Goal: Task Accomplishment & Management: Manage account settings

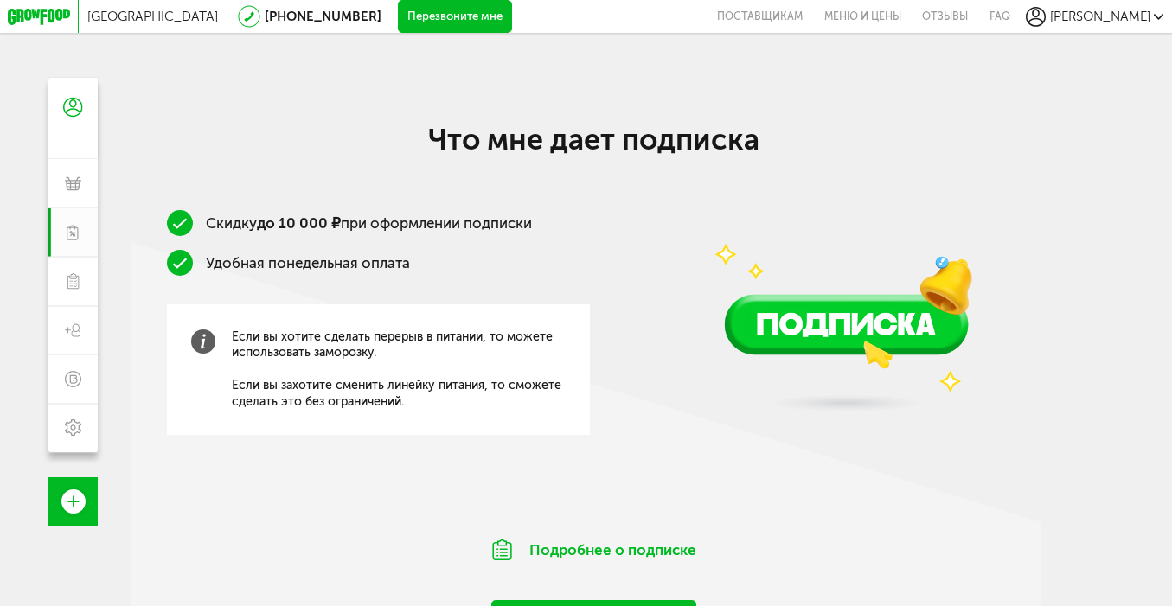
click at [661, 425] on div "Скидку до 10 000 ₽ при оформлении подписки Удобная понедельная оплата Если вы х…" at bounding box center [595, 352] width 928 height 284
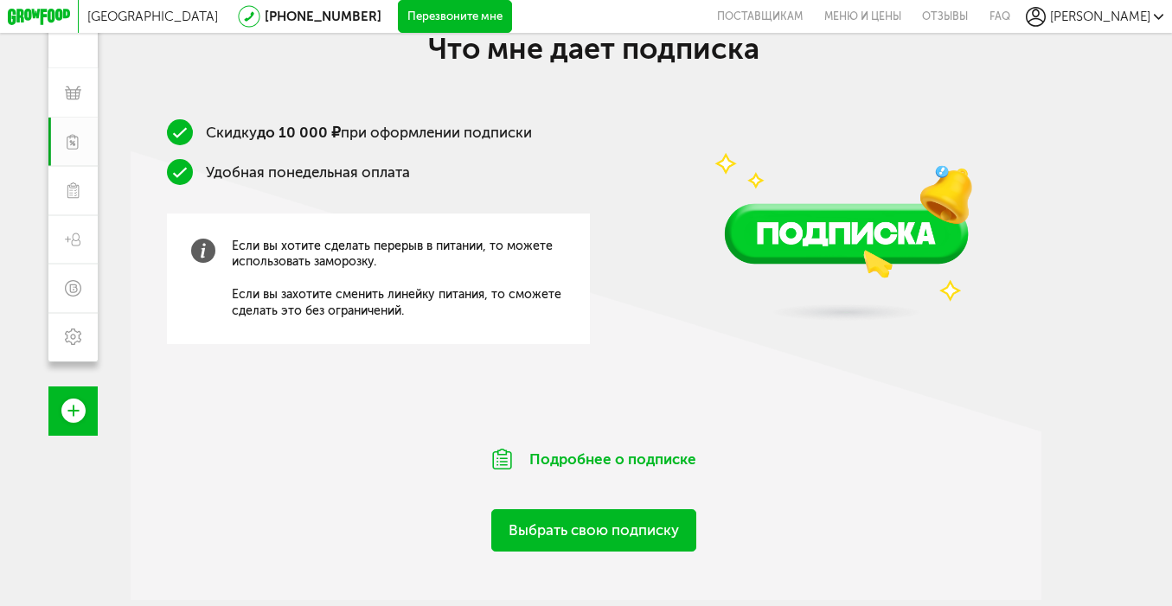
scroll to position [97, 0]
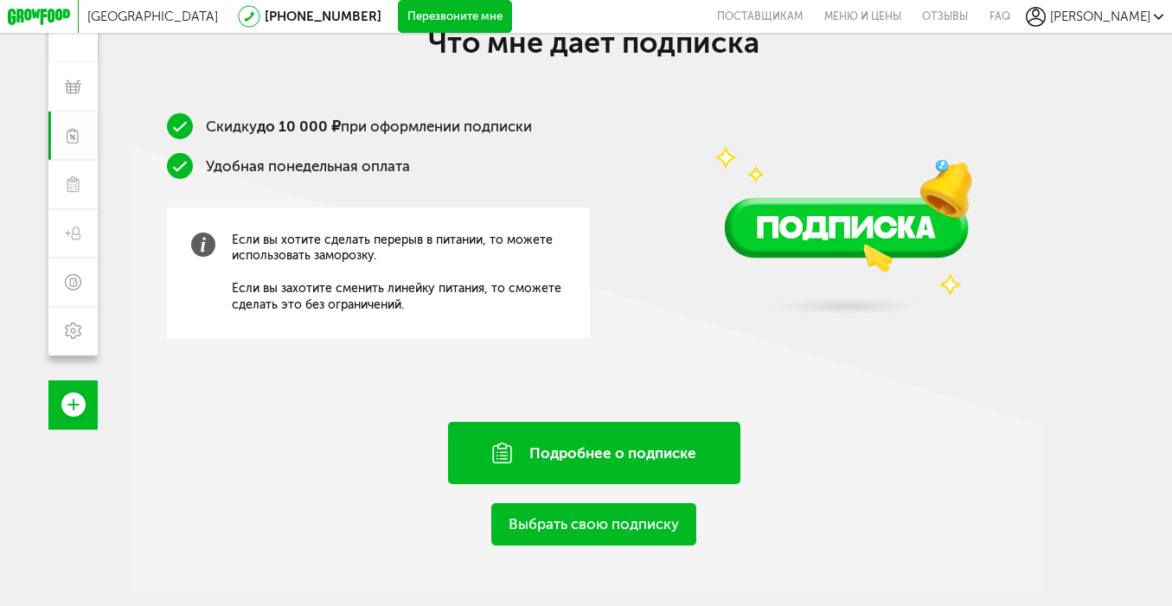
click at [622, 460] on div "Подробнее о подписке" at bounding box center [594, 453] width 293 height 62
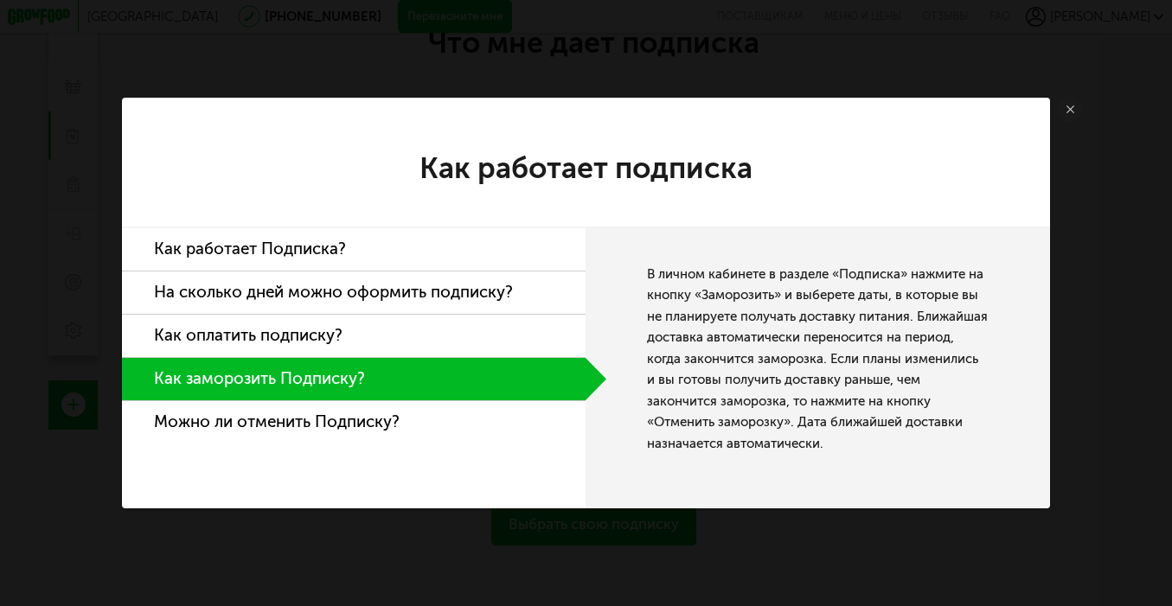
click at [386, 422] on li "Можно ли отменить Подписку?" at bounding box center [353, 422] width 463 height 42
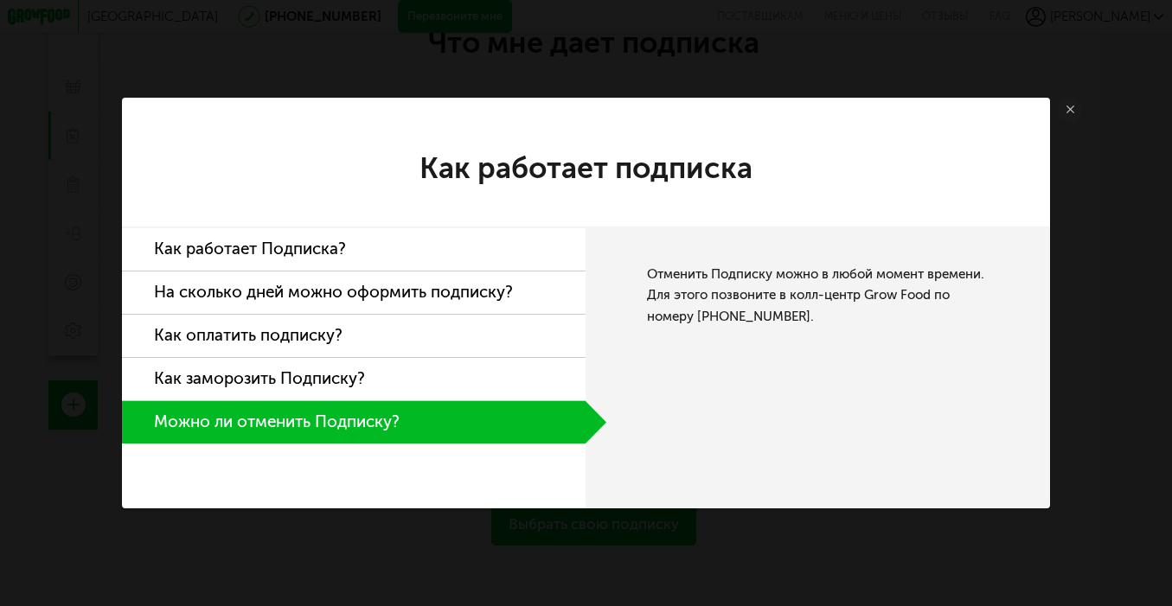
drag, startPoint x: 821, startPoint y: 316, endPoint x: 641, endPoint y: 272, distance: 185.2
click at [641, 272] on div "Отменить Подписку можно в любой момент времени. Для этого позвоните в колл-цент…" at bounding box center [816, 368] width 463 height 282
copy div "Отменить Подписку можно в любой момент времени. Для этого позвоните в колл-цент…"
click at [773, 370] on div "Отменить Подписку можно в любой момент времени. Для этого позвоните в колл-цент…" at bounding box center [816, 368] width 463 height 282
click at [1071, 112] on use at bounding box center [1070, 109] width 8 height 8
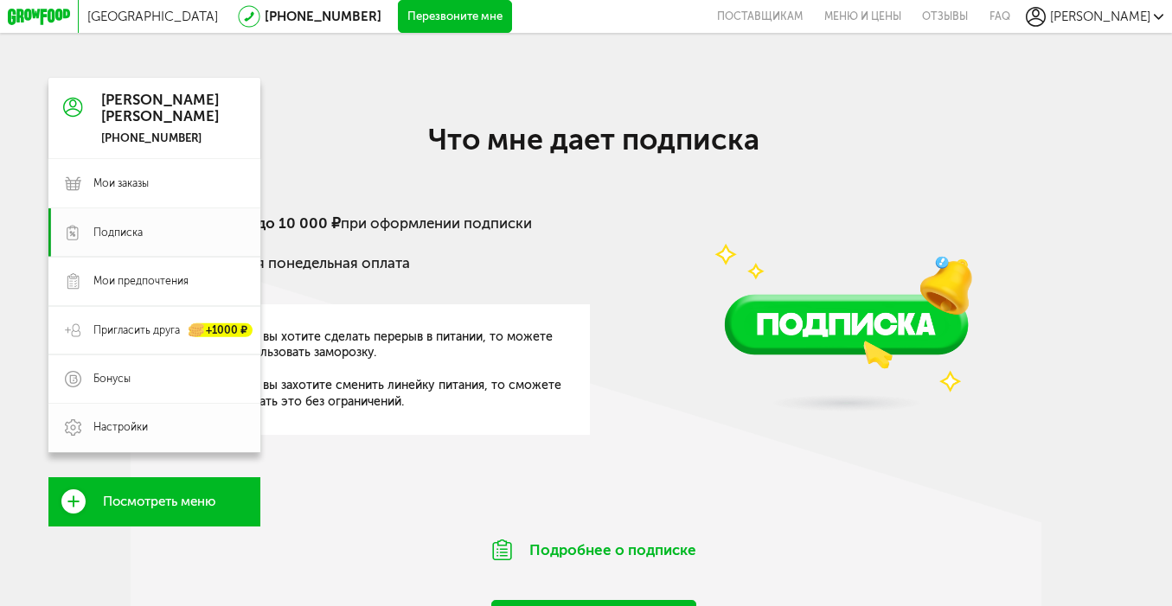
click at [131, 415] on link "Настройки" at bounding box center [154, 428] width 212 height 48
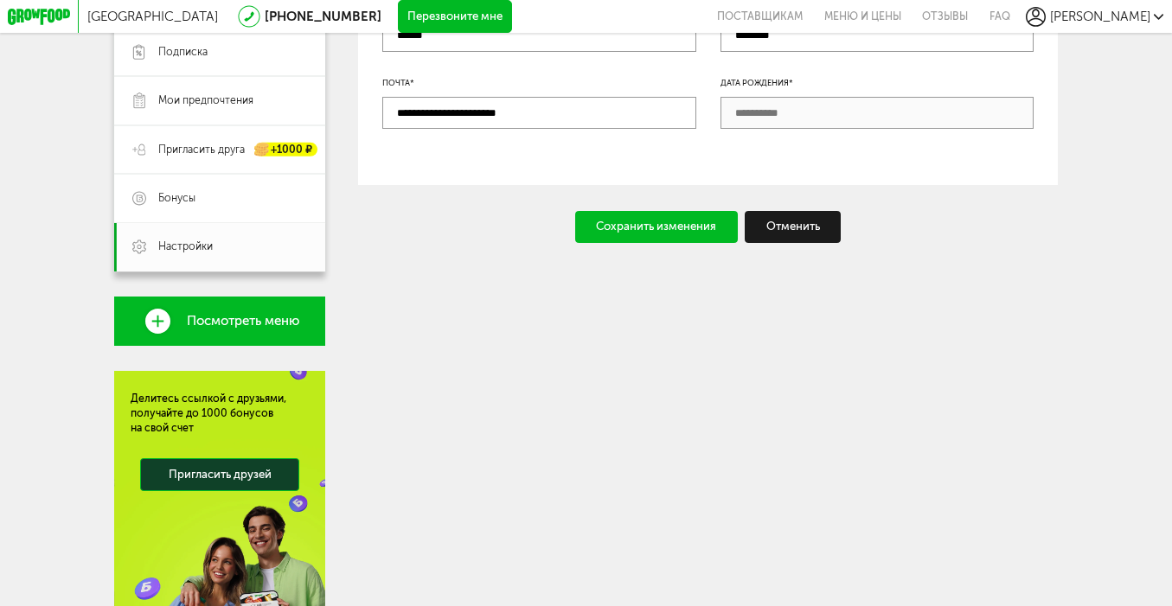
scroll to position [6, 0]
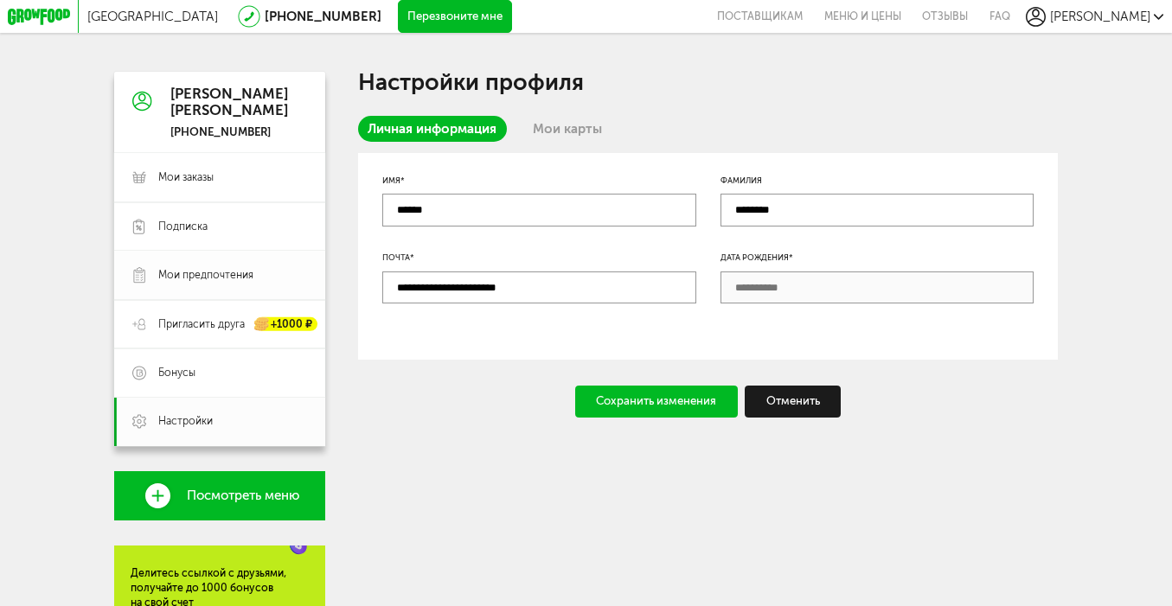
click at [219, 279] on span "Мои предпочтения" at bounding box center [205, 275] width 95 height 15
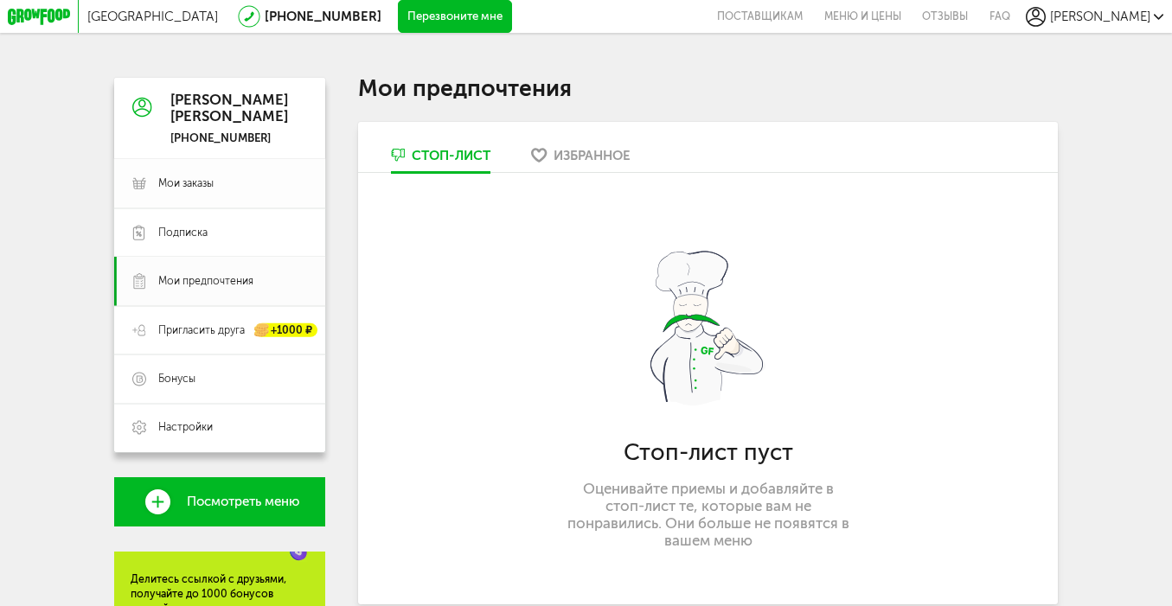
click at [229, 194] on link "Мои заказы" at bounding box center [220, 183] width 212 height 48
